Goal: Transaction & Acquisition: Purchase product/service

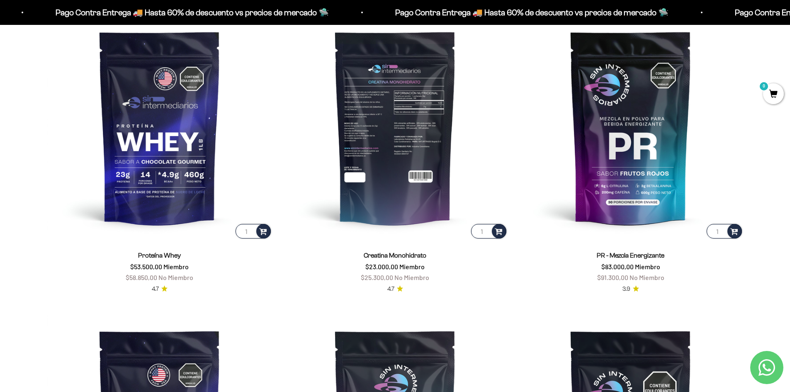
scroll to position [415, 0]
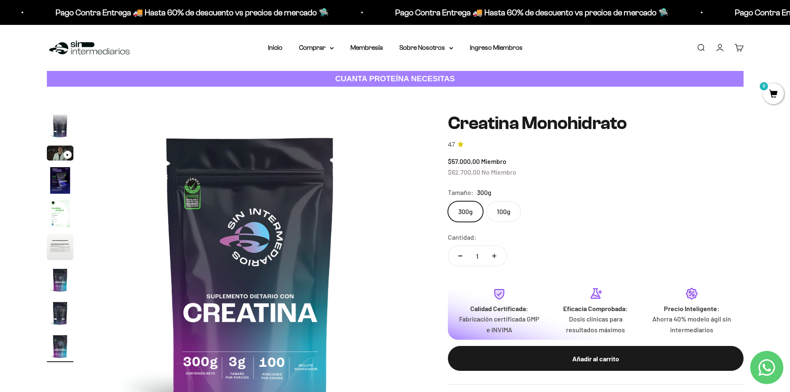
scroll to position [0, 2598]
click at [493, 211] on label "100g" at bounding box center [503, 211] width 34 height 21
click at [448, 201] on input "100g" at bounding box center [447, 201] width 0 height 0
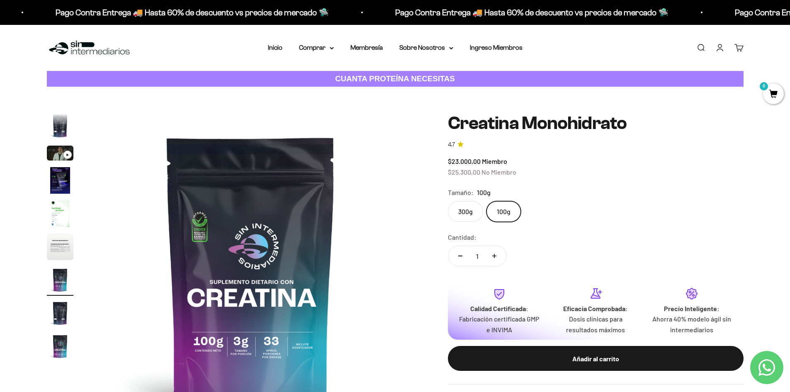
click at [464, 206] on label "300g" at bounding box center [465, 211] width 35 height 21
click at [448, 201] on input "300g" at bounding box center [447, 201] width 0 height 0
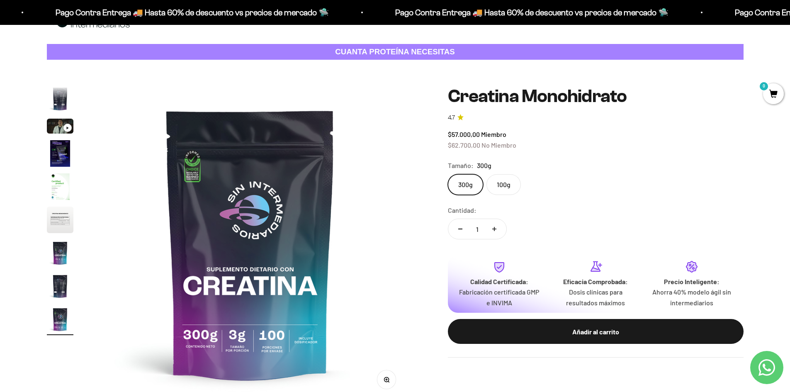
scroll to position [41, 0]
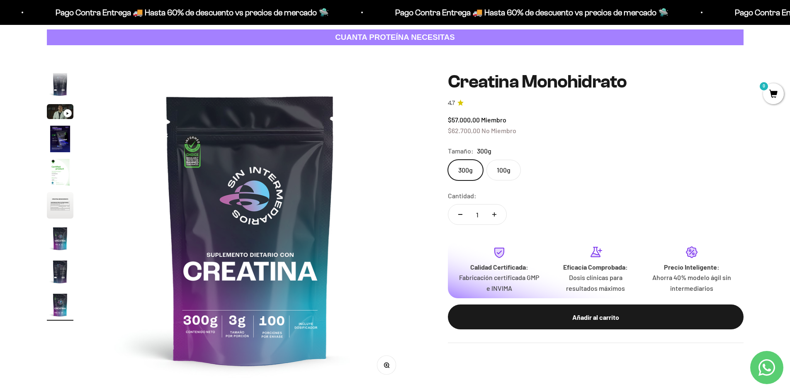
click at [277, 335] on img at bounding box center [250, 229] width 315 height 315
click at [501, 173] on label "100g" at bounding box center [503, 170] width 34 height 21
click at [448, 160] on input "100g" at bounding box center [447, 159] width 0 height 0
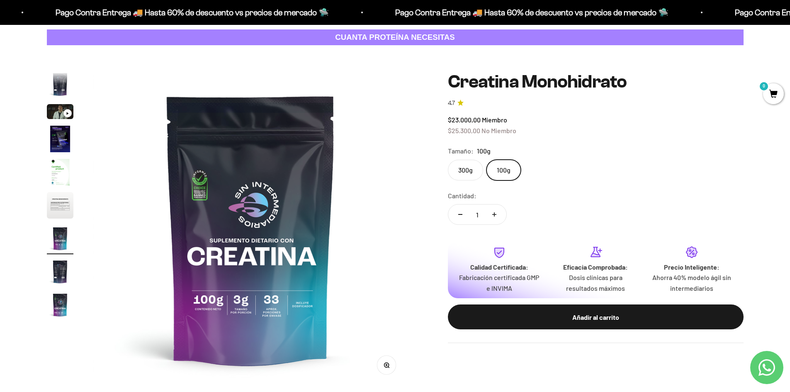
click at [479, 170] on label "300g" at bounding box center [465, 170] width 35 height 21
click at [448, 160] on input "300g" at bounding box center [447, 159] width 0 height 0
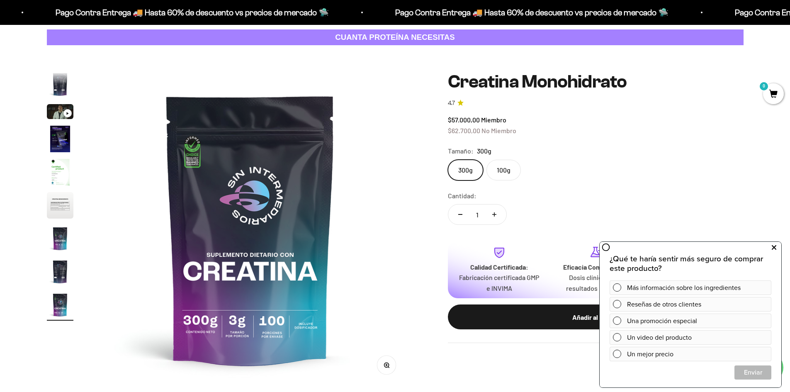
click at [779, 245] on button at bounding box center [773, 247] width 15 height 13
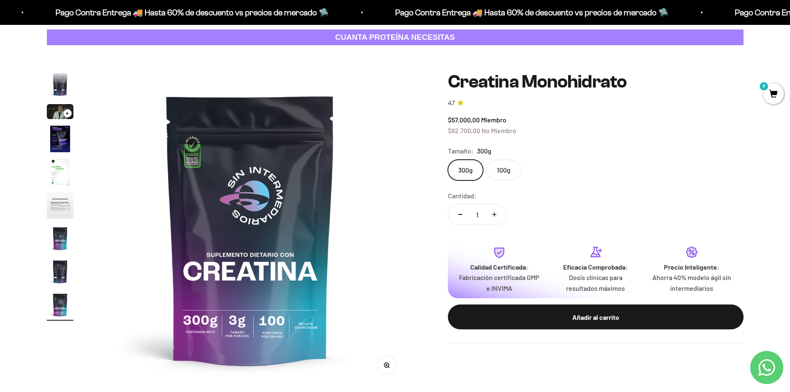
scroll to position [0, 2598]
click at [56, 129] on img "Ir al artículo 4" at bounding box center [60, 139] width 27 height 27
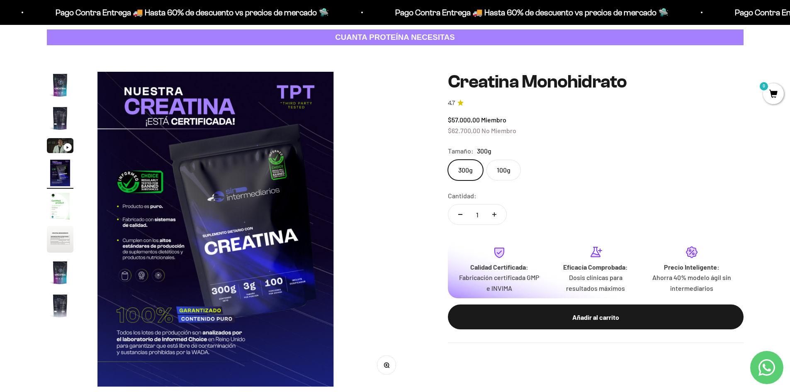
scroll to position [0, 974]
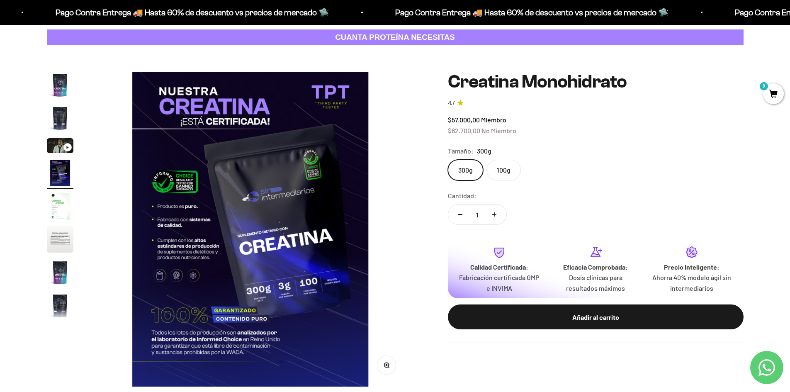
click at [63, 168] on img "Ir al artículo 4" at bounding box center [60, 173] width 27 height 27
click at [69, 204] on img "Ir al artículo 5" at bounding box center [60, 206] width 27 height 27
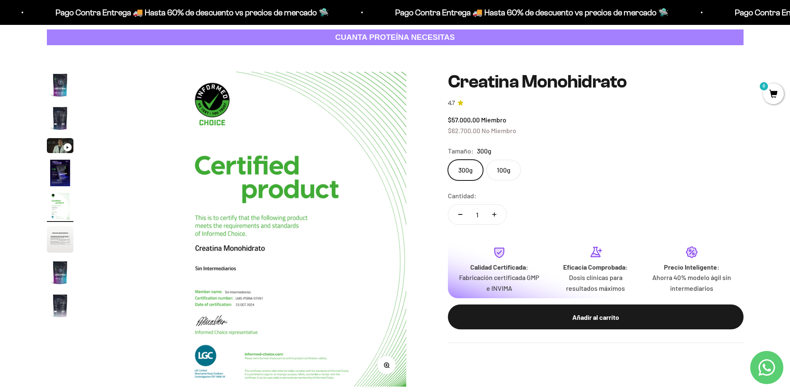
scroll to position [0, 1299]
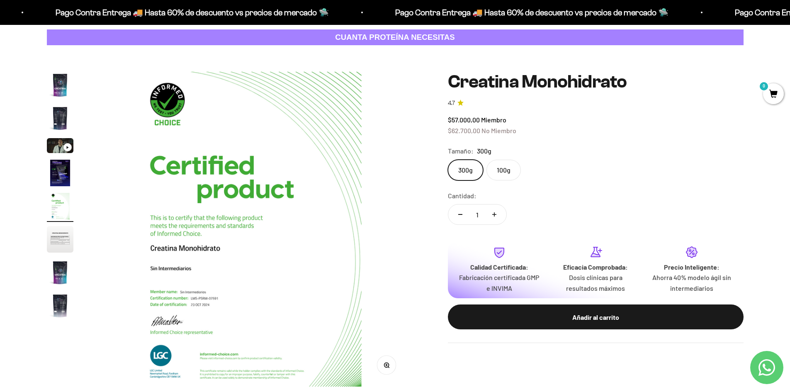
click at [66, 233] on img "Ir al artículo 6" at bounding box center [60, 239] width 27 height 27
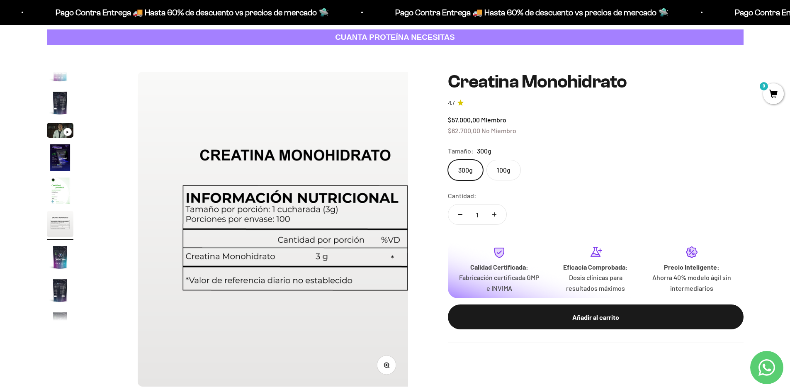
scroll to position [0, 1624]
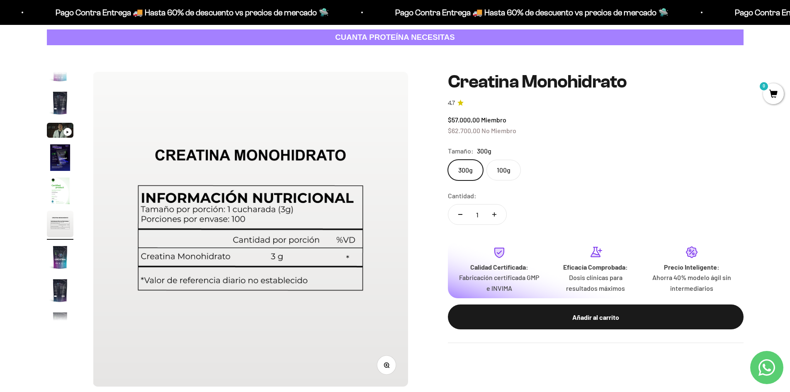
click at [68, 264] on img "Ir al artículo 7" at bounding box center [60, 257] width 27 height 27
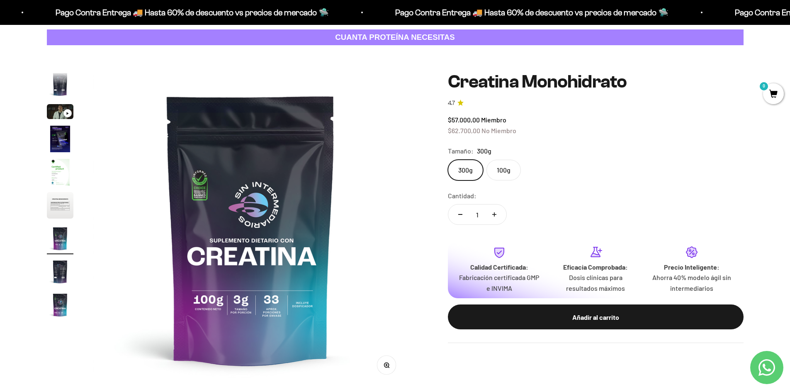
click at [58, 213] on img "Ir al artículo 6" at bounding box center [60, 205] width 27 height 27
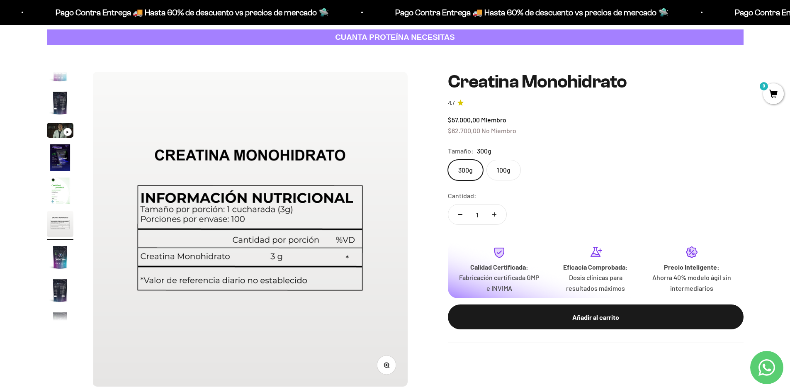
scroll to position [0, 1624]
click at [55, 290] on img "Ir al artículo 8" at bounding box center [60, 290] width 27 height 27
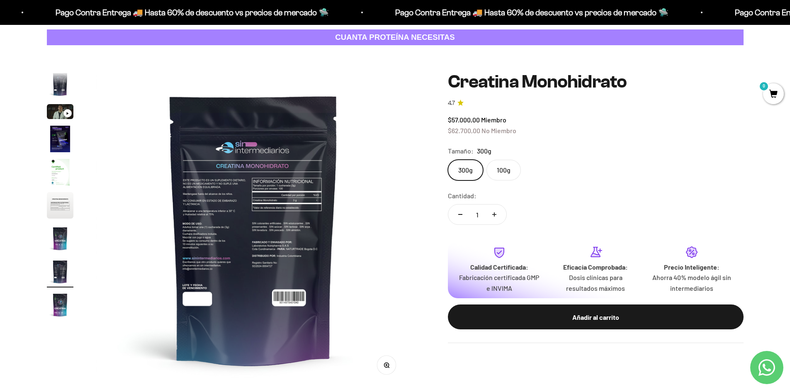
scroll to position [0, 2273]
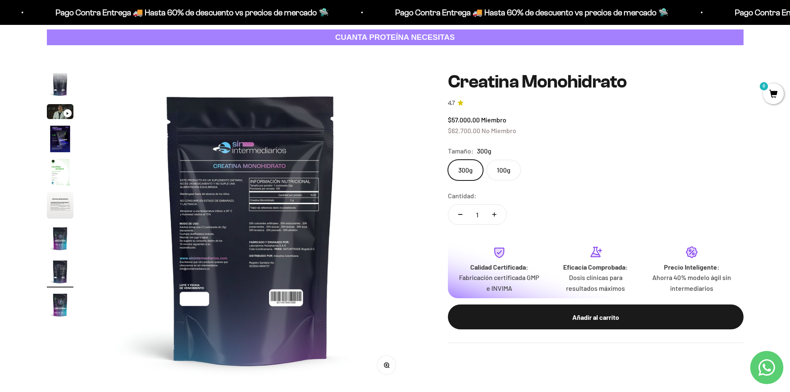
click at [61, 310] on img "Ir al artículo 9" at bounding box center [60, 305] width 27 height 27
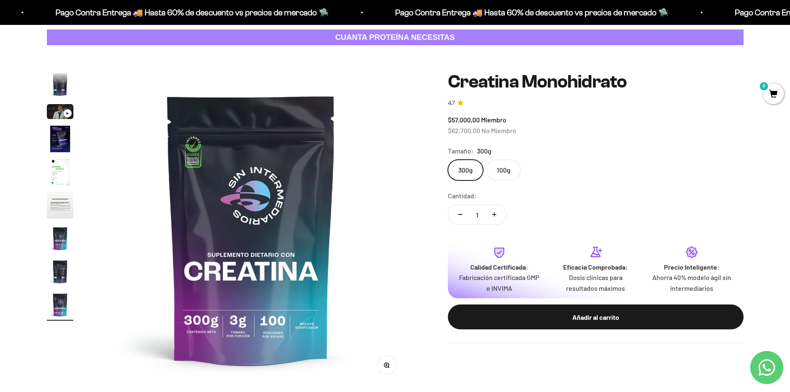
scroll to position [0, 2598]
